Goal: Navigation & Orientation: Find specific page/section

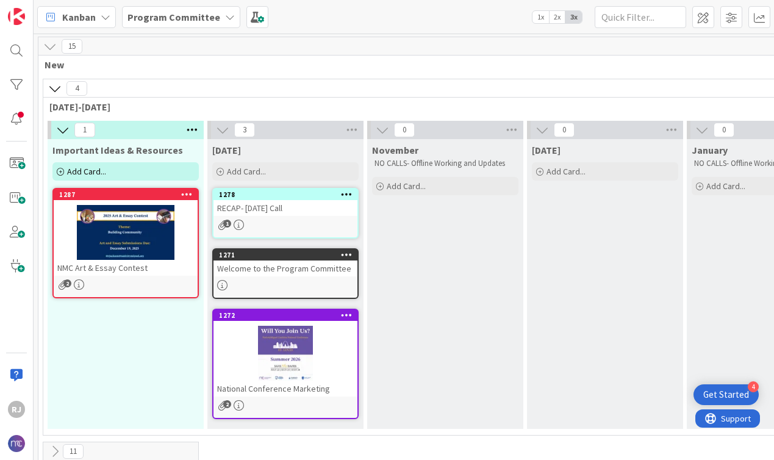
click at [173, 20] on b "Program Committee" at bounding box center [174, 17] width 93 height 12
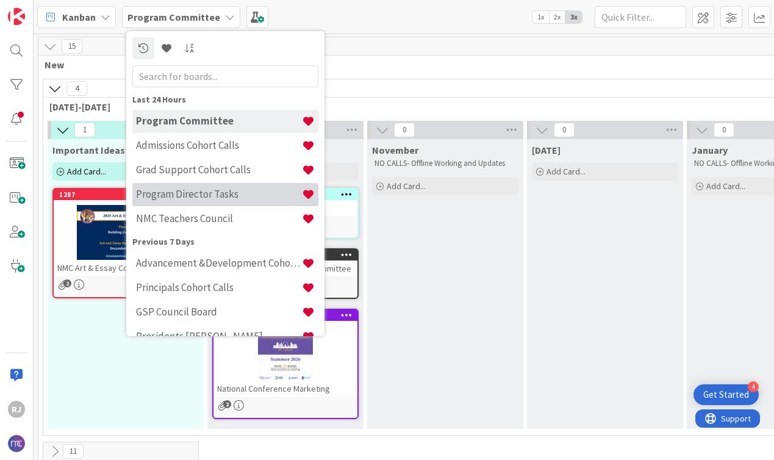
click at [196, 187] on div "Program Director Tasks" at bounding box center [225, 194] width 186 height 23
